Goal: Information Seeking & Learning: Find specific fact

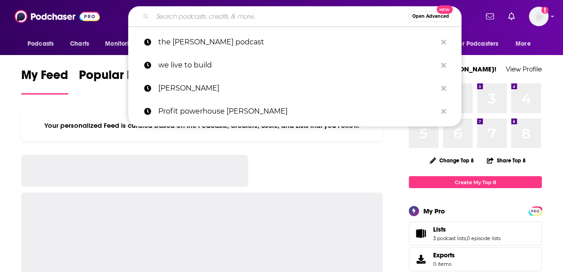
click at [262, 19] on input "Search podcasts, credits, & more..." at bounding box center [280, 16] width 256 height 14
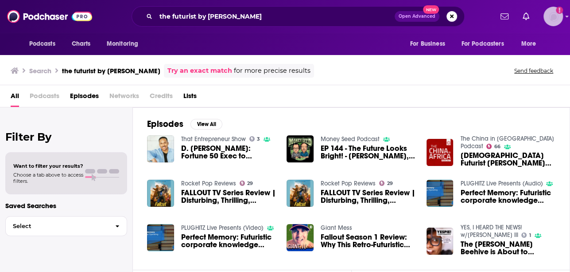
click at [552, 15] on img "Logged in as crenshawcomms" at bounding box center [553, 16] width 19 height 19
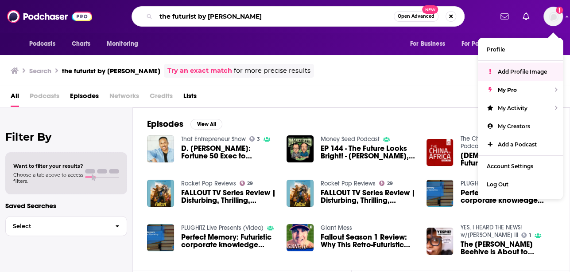
click at [298, 21] on input "the futurist by [PERSON_NAME]" at bounding box center [275, 16] width 238 height 14
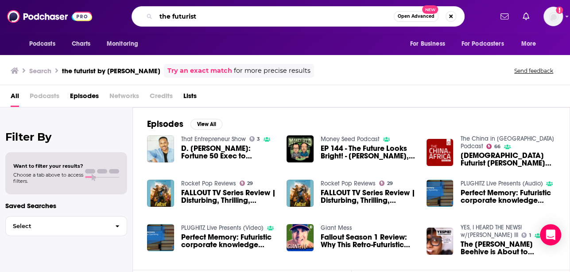
type input "the futurist"
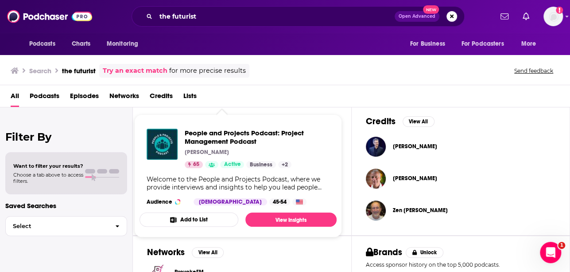
scroll to position [290, 0]
